Goal: Task Accomplishment & Management: Manage account settings

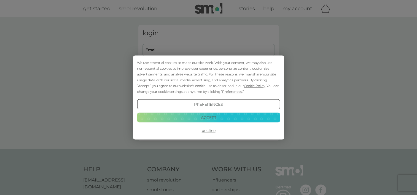
type input "[EMAIL_ADDRESS][DOMAIN_NAME]"
click at [207, 131] on button "Decline" at bounding box center [208, 131] width 143 height 10
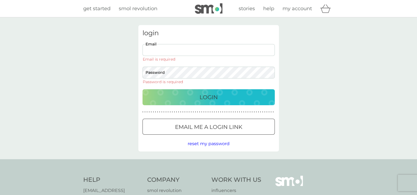
type input "[EMAIL_ADDRESS][DOMAIN_NAME]"
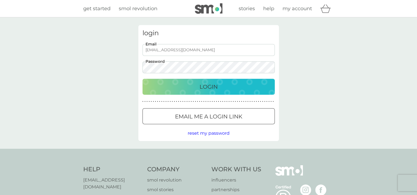
click at [216, 89] on p "Login" at bounding box center [209, 86] width 18 height 9
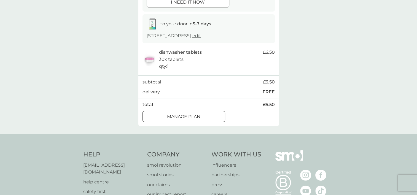
scroll to position [83, 0]
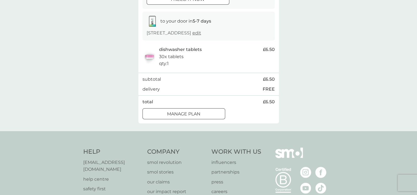
click at [176, 111] on p "Manage plan" at bounding box center [183, 114] width 33 height 7
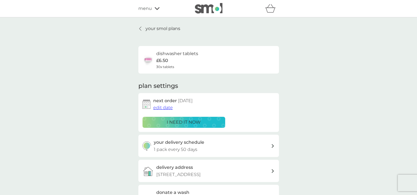
click at [168, 107] on span "edit date" at bounding box center [163, 107] width 20 height 5
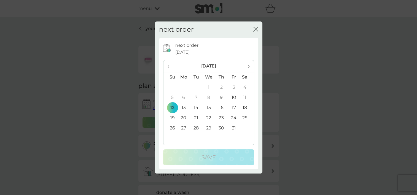
click at [247, 66] on span "›" at bounding box center [247, 66] width 6 height 12
click at [183, 129] on td "24" at bounding box center [184, 128] width 13 height 10
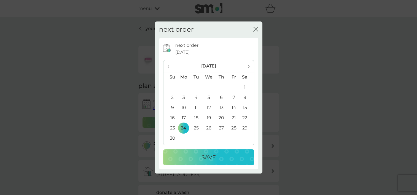
click at [206, 161] on p "Save" at bounding box center [209, 157] width 14 height 9
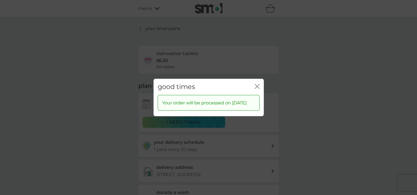
click at [259, 84] on icon "close" at bounding box center [257, 86] width 5 height 5
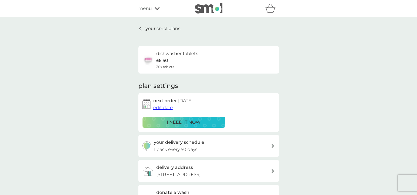
click at [172, 31] on p "your smol plans" at bounding box center [163, 28] width 35 height 7
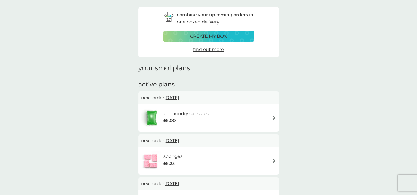
scroll to position [28, 0]
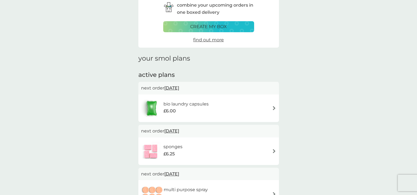
click at [207, 109] on div "£6.00" at bounding box center [185, 111] width 45 height 7
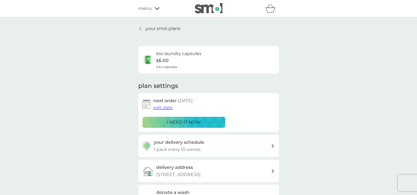
click at [159, 108] on span "edit date" at bounding box center [163, 107] width 20 height 5
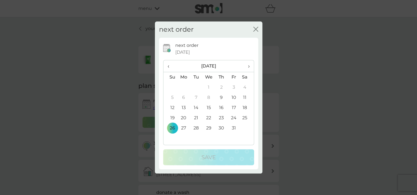
click at [249, 65] on span "›" at bounding box center [247, 66] width 6 height 12
click at [185, 129] on td "24" at bounding box center [184, 128] width 13 height 10
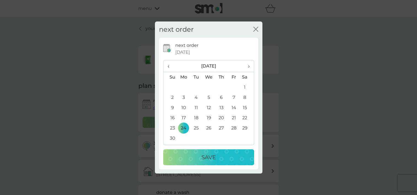
click at [195, 160] on div "Save" at bounding box center [209, 157] width 80 height 9
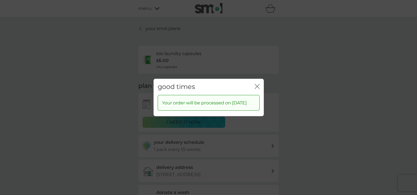
click at [256, 86] on button "close" at bounding box center [257, 87] width 5 height 6
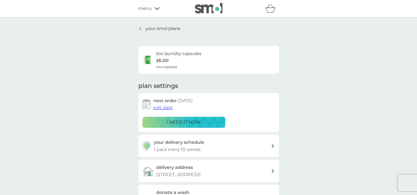
click at [163, 30] on p "your smol plans" at bounding box center [163, 28] width 35 height 7
